Goal: Task Accomplishment & Management: Manage account settings

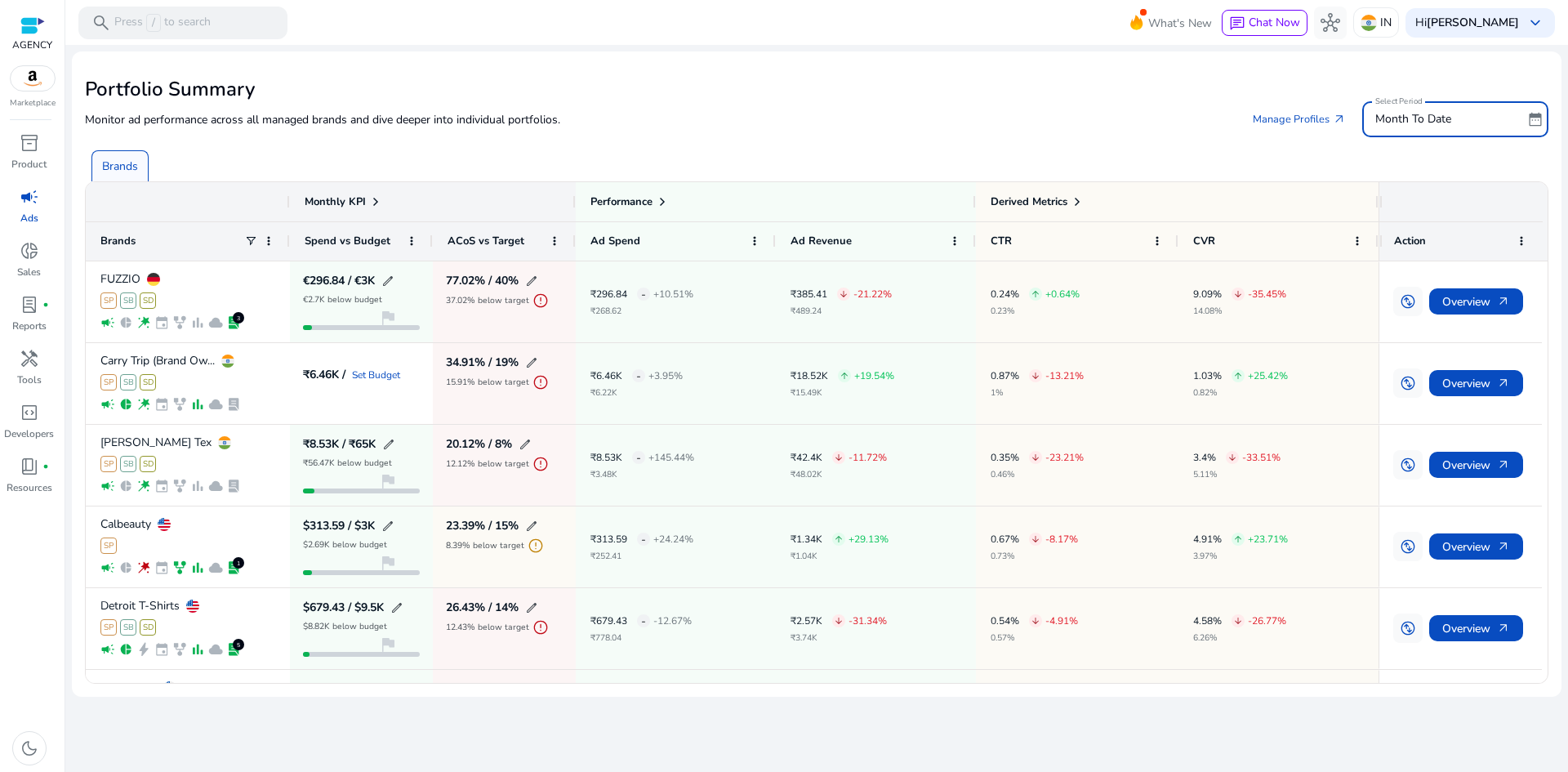
click at [1427, 119] on span "Month To Date" at bounding box center [1414, 118] width 76 height 15
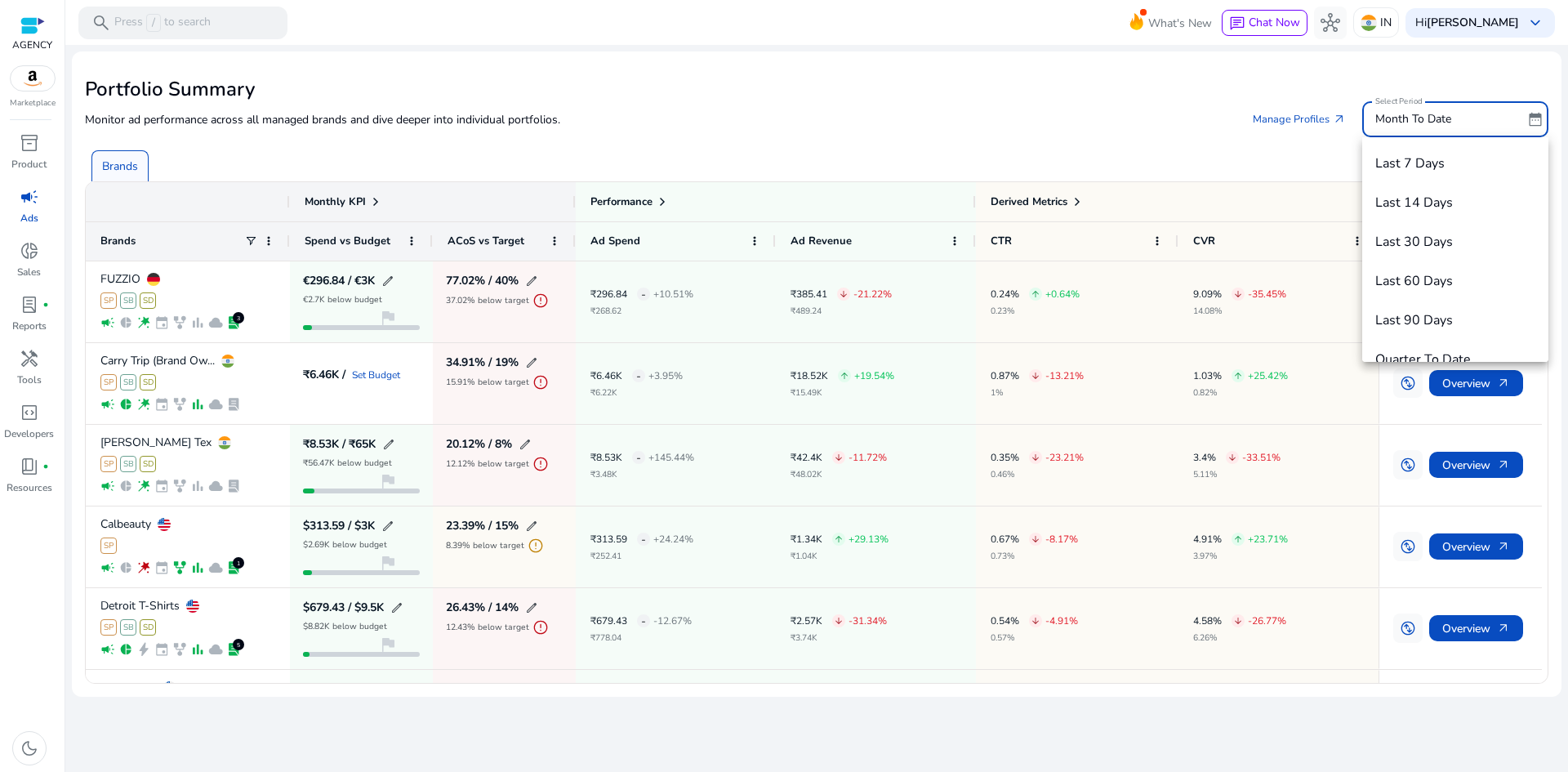
scroll to position [57, 0]
click at [1431, 185] on span "Last 30 Days" at bounding box center [1455, 184] width 160 height 18
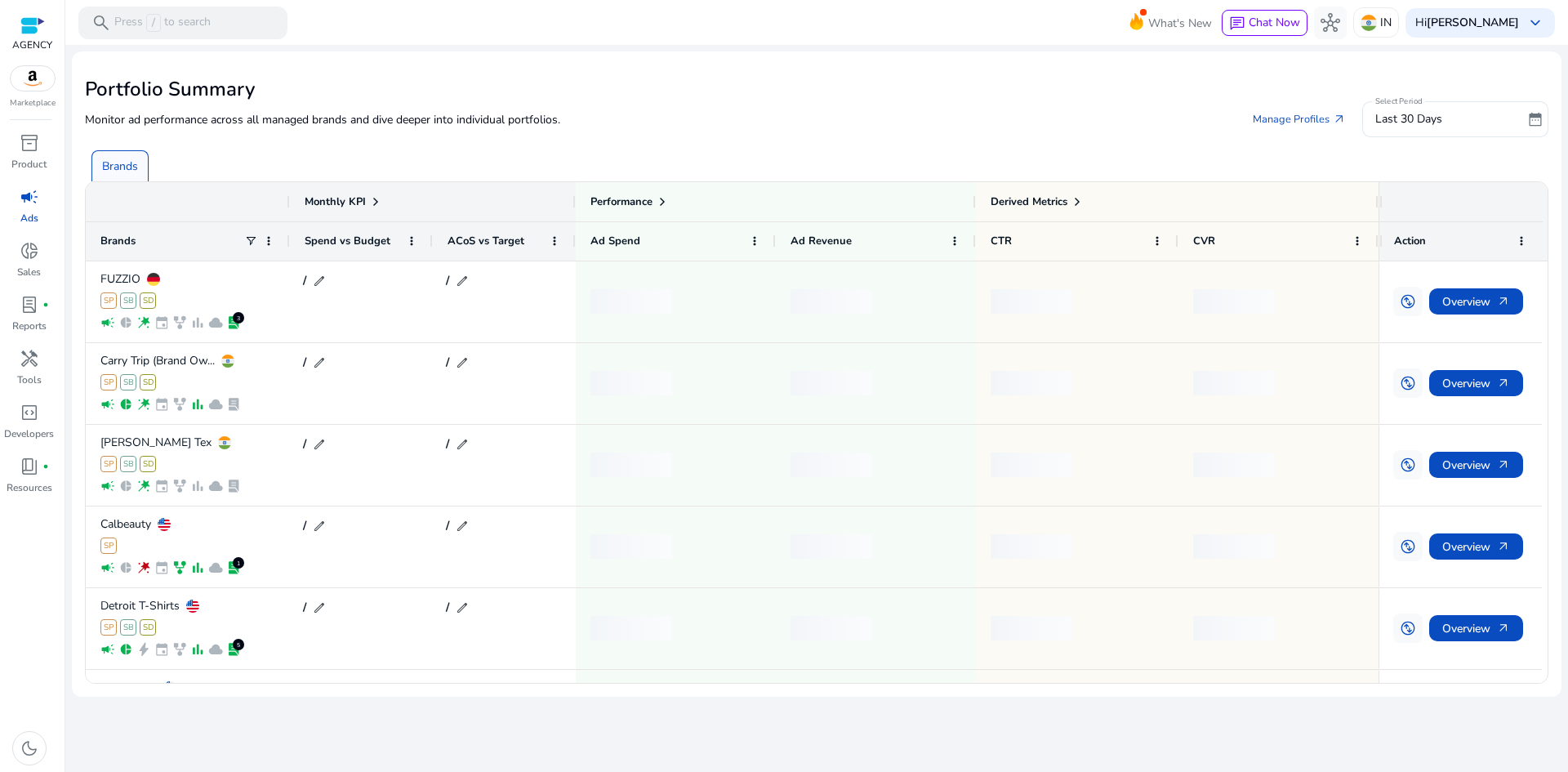
click at [1025, 135] on div "Monitor ad performance across all managed brands and dive deeper into individua…" at bounding box center [817, 119] width 1464 height 36
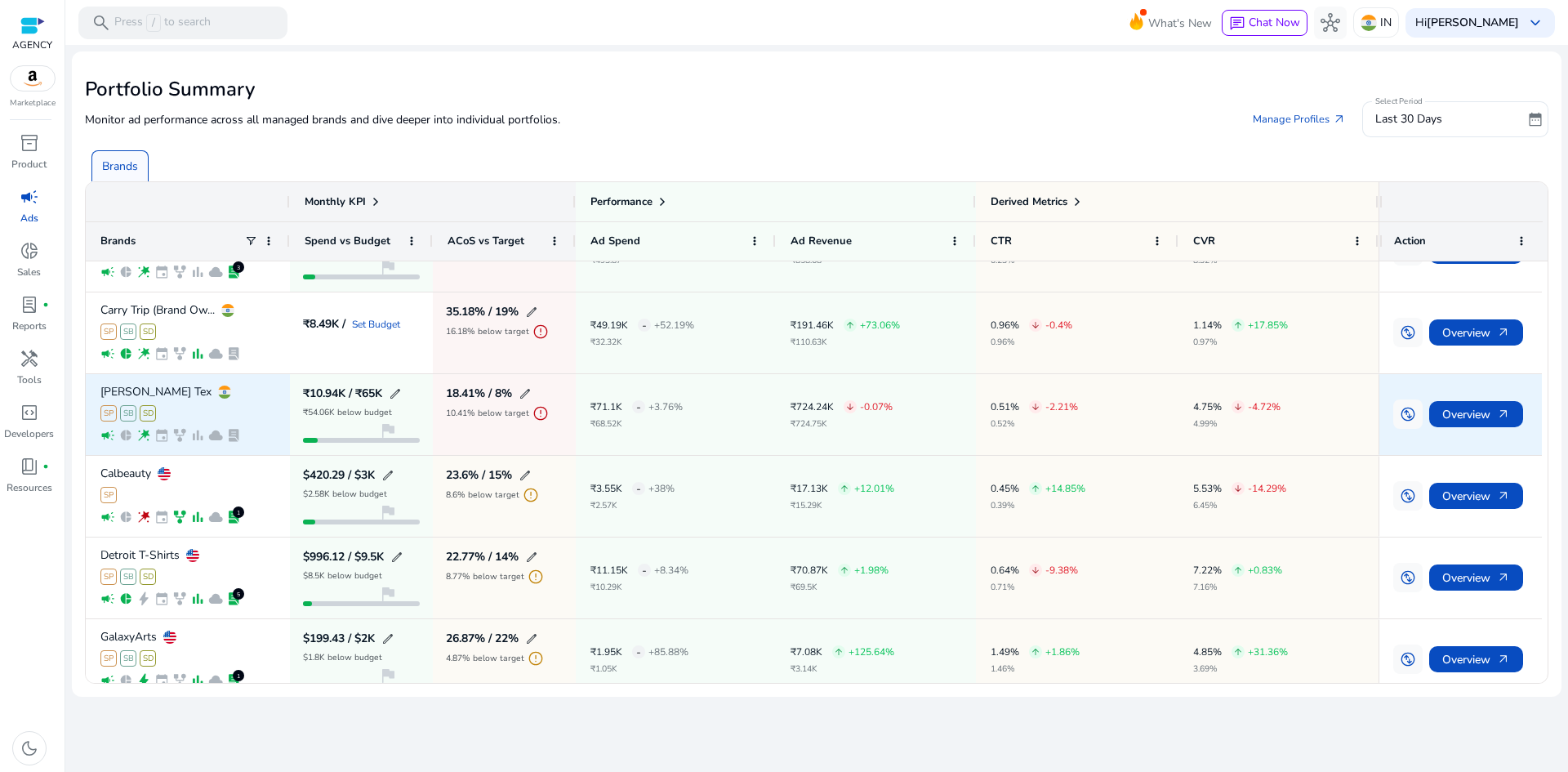
scroll to position [0, 0]
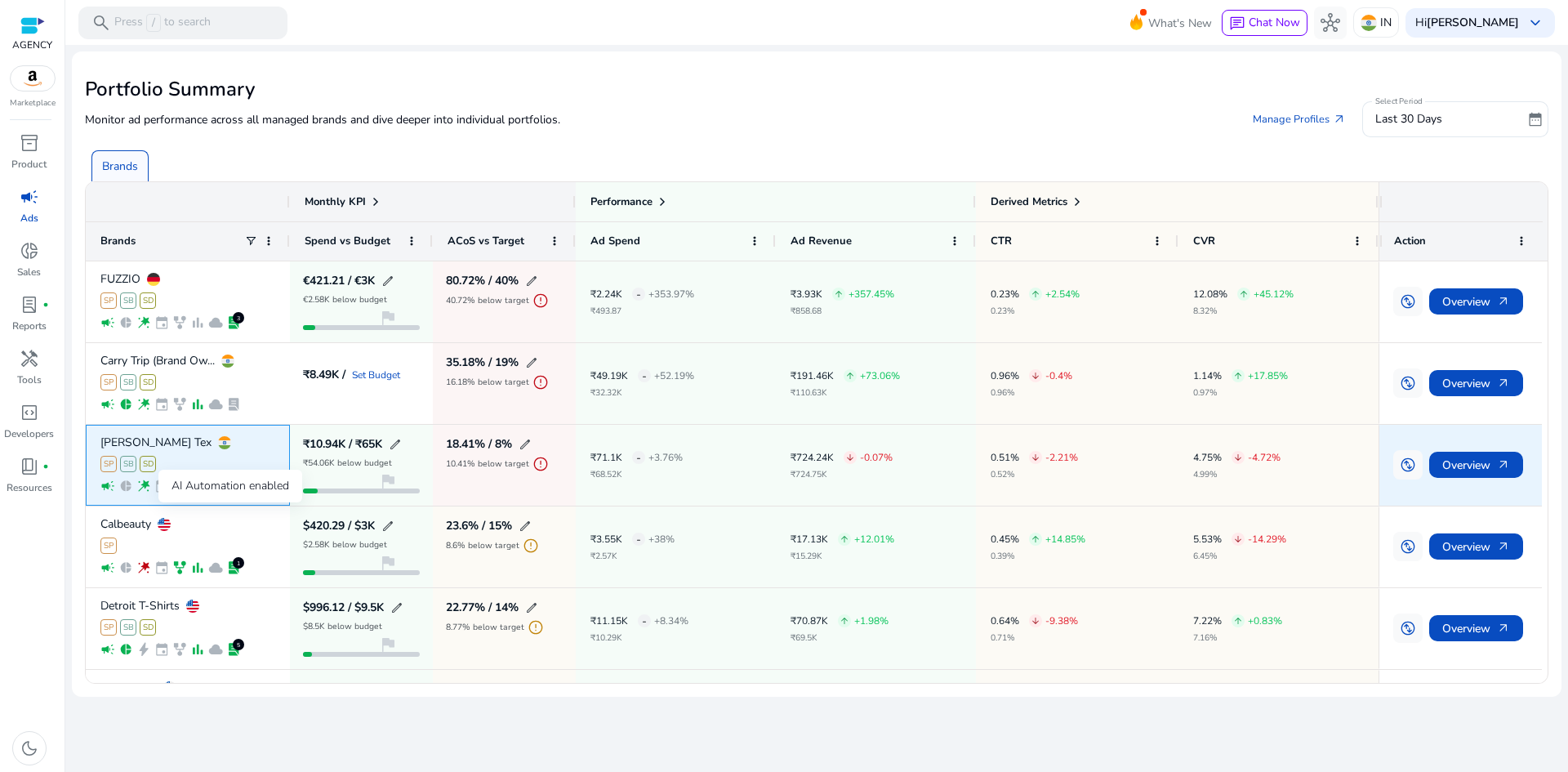
click at [145, 484] on span "wand_stars" at bounding box center [144, 486] width 15 height 15
click at [1466, 465] on span "Overview arrow_outward" at bounding box center [1476, 465] width 68 height 33
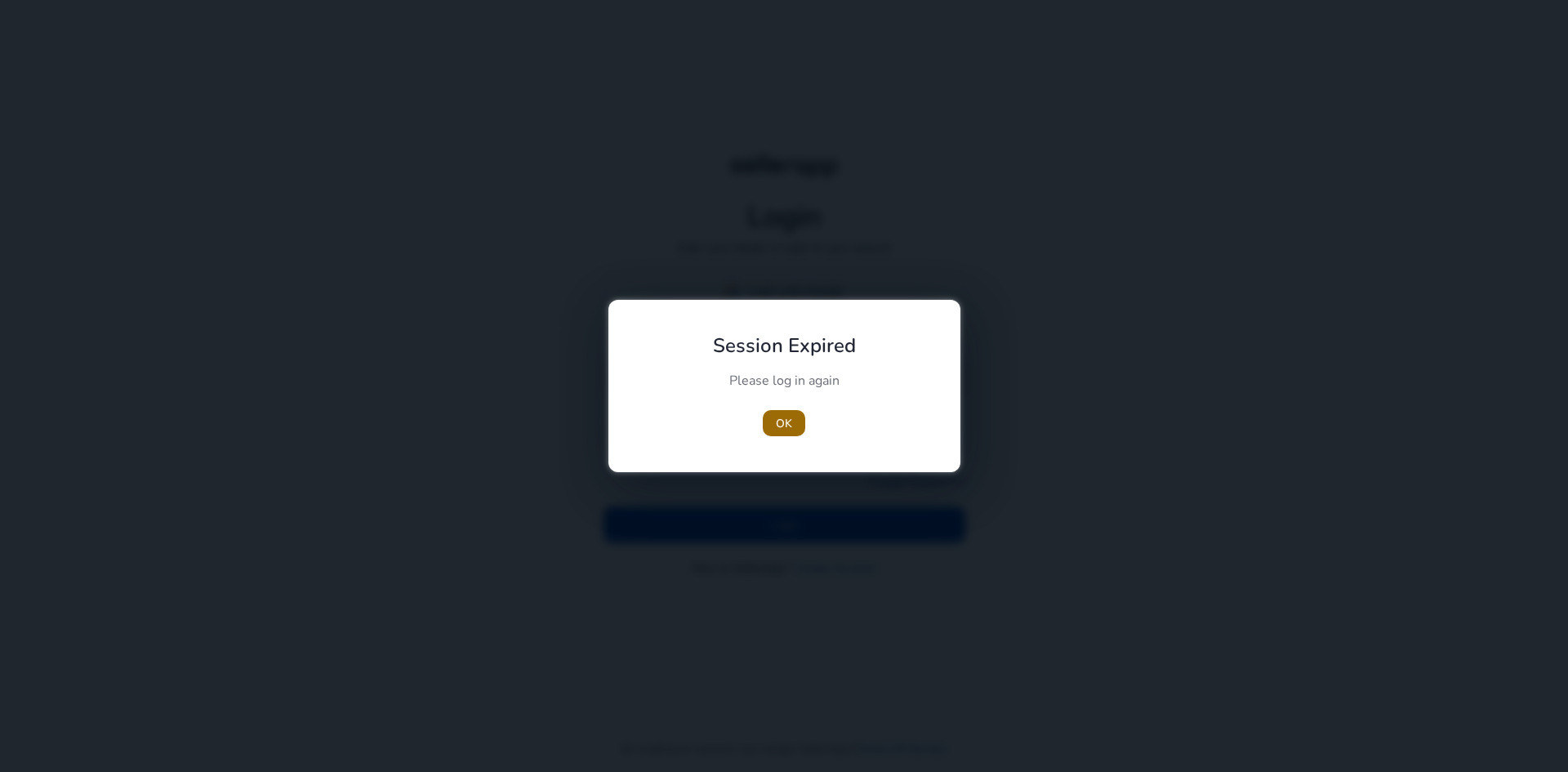
click at [785, 424] on span "OK" at bounding box center [784, 424] width 16 height 17
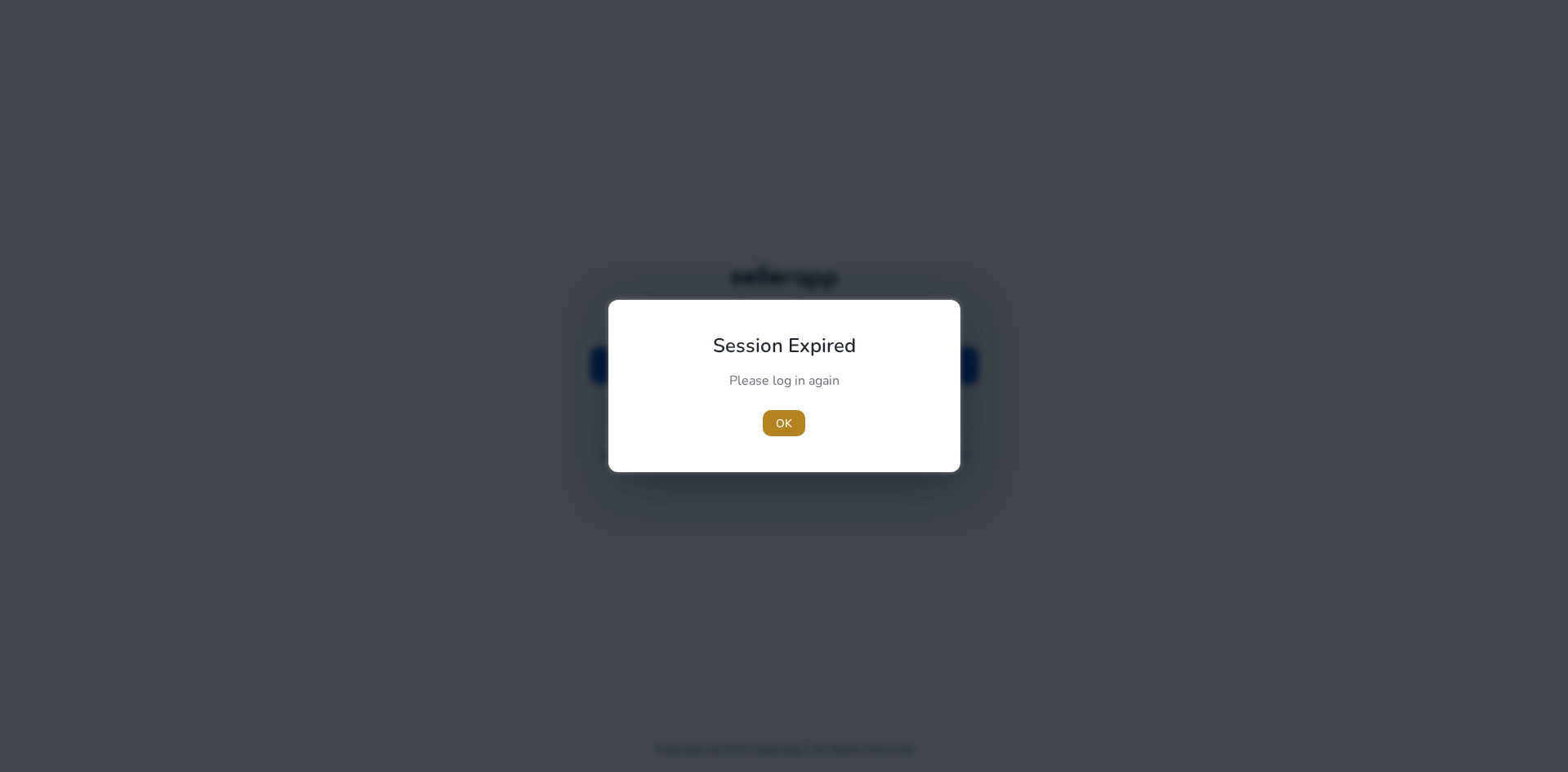
click at [784, 427] on span "OK" at bounding box center [784, 424] width 16 height 17
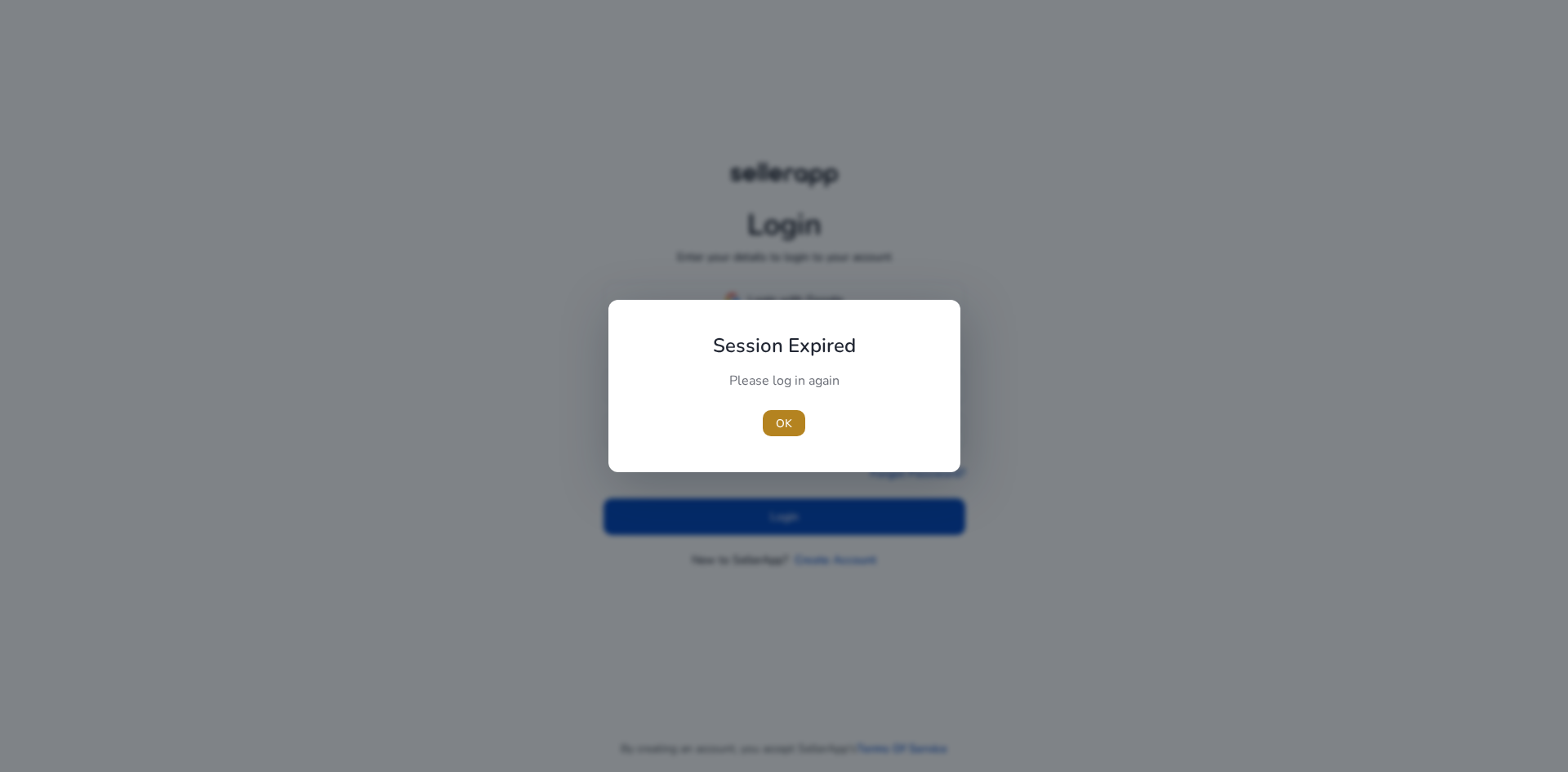
click at [787, 423] on span "OK" at bounding box center [784, 424] width 16 height 17
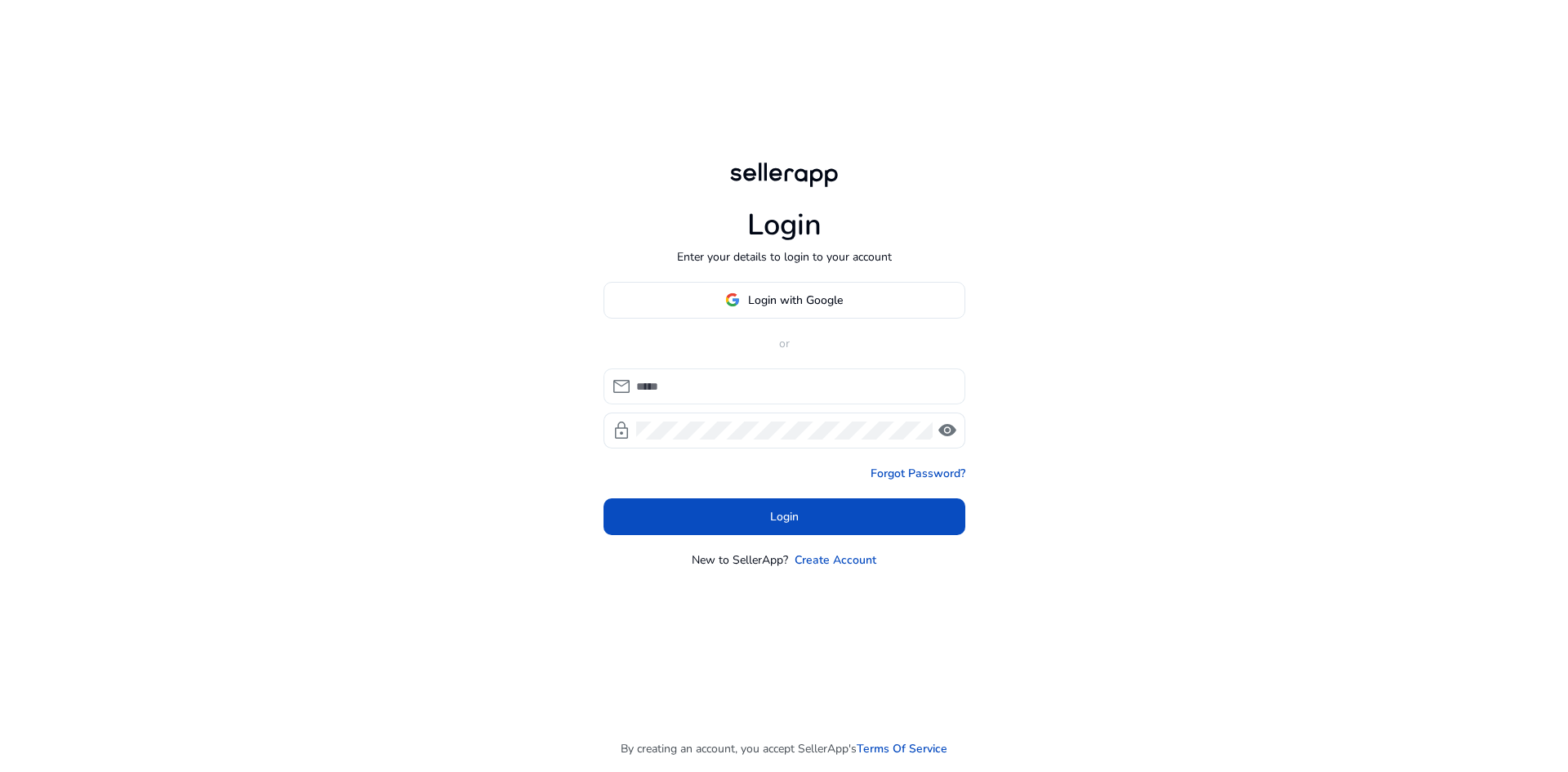
click at [751, 391] on input at bounding box center [794, 386] width 316 height 18
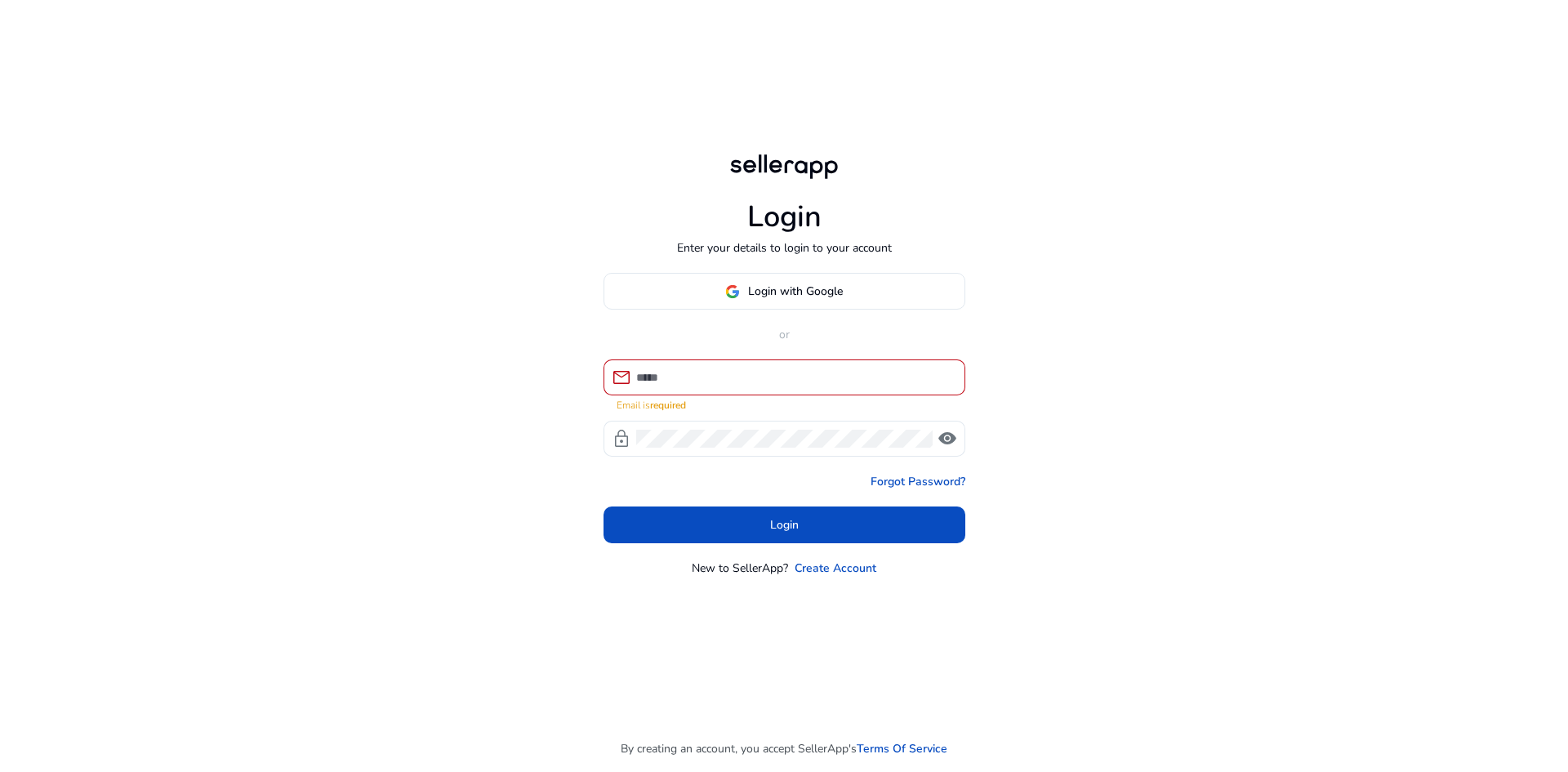
type input "**********"
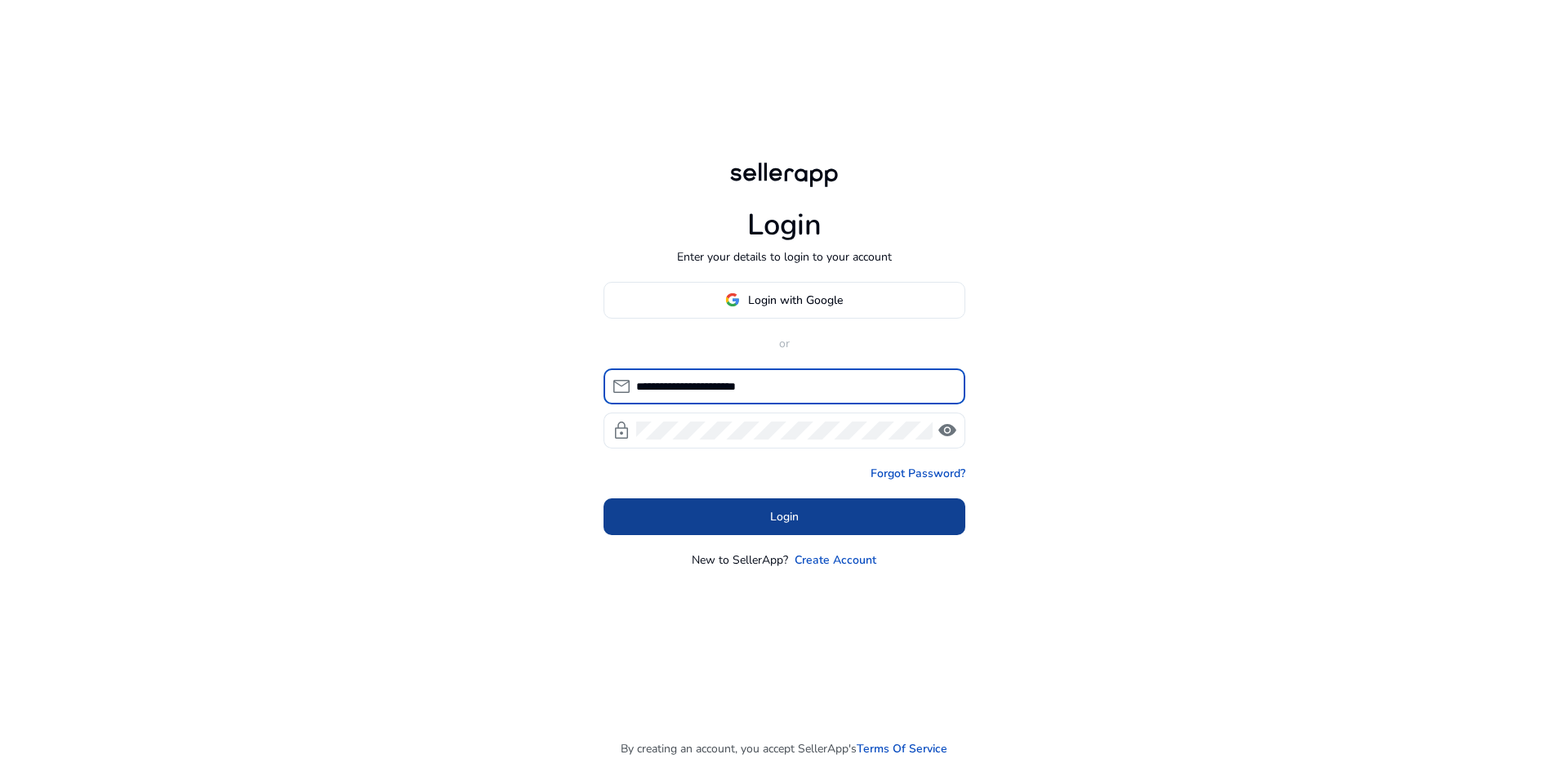
click at [780, 506] on span at bounding box center [784, 516] width 361 height 39
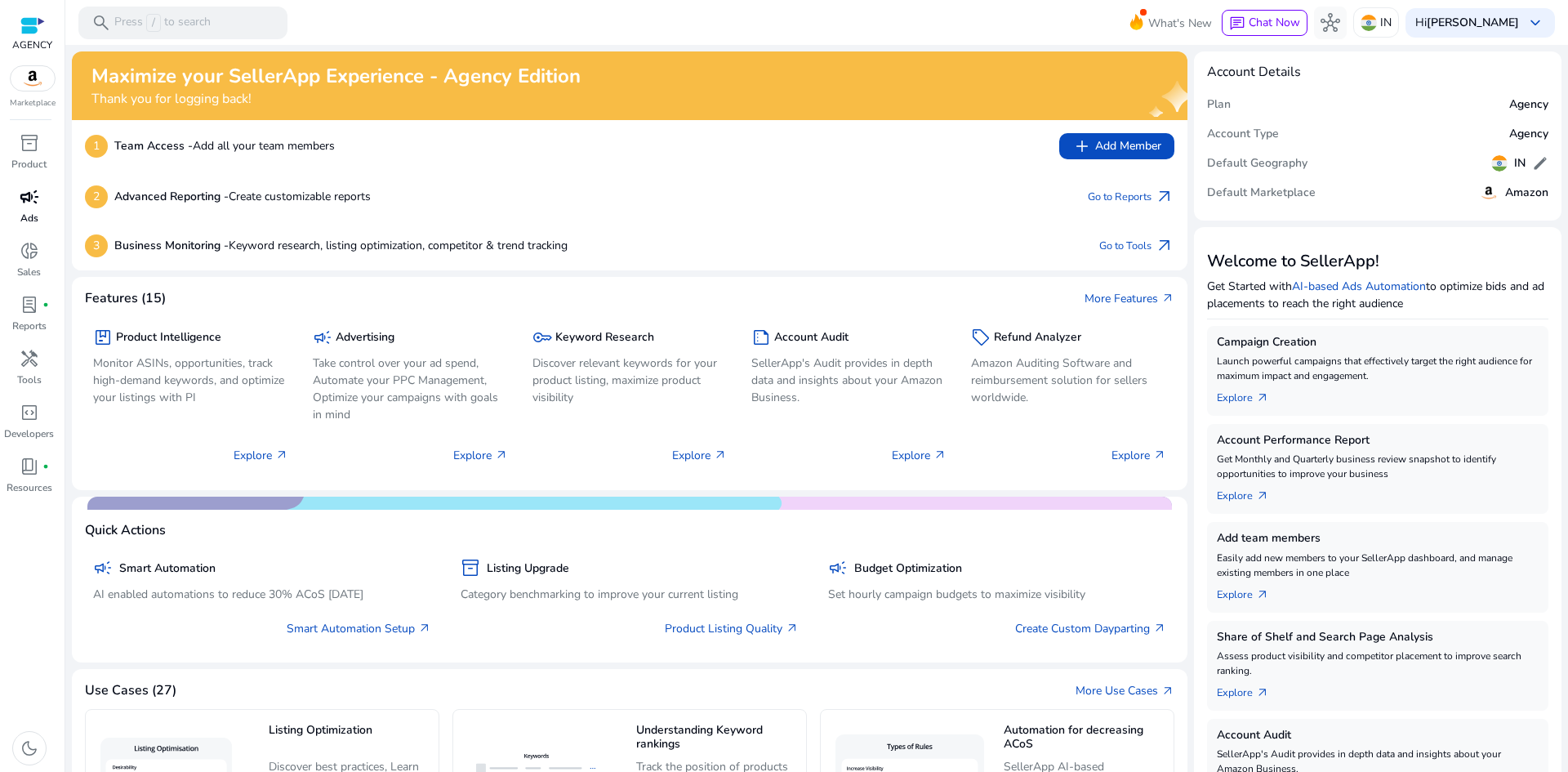
click at [27, 205] on span "campaign" at bounding box center [29, 197] width 20 height 20
